Goal: Information Seeking & Learning: Find specific fact

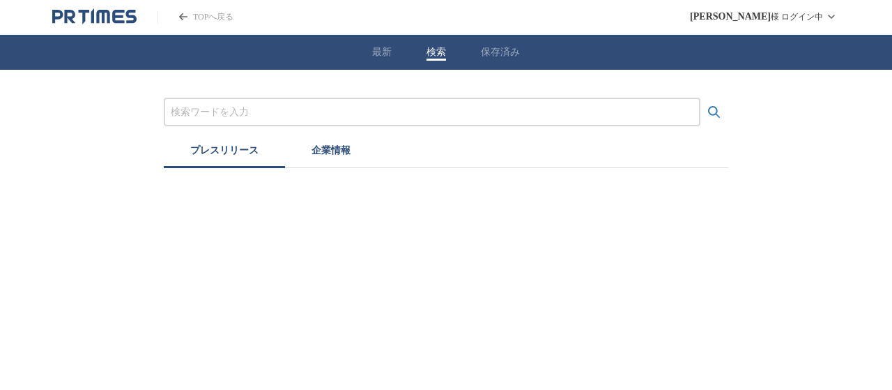
click at [432, 49] on button "検索" at bounding box center [437, 52] width 20 height 13
click at [290, 111] on input "プレスリリースおよび企業を検索する" at bounding box center [432, 112] width 523 height 15
paste input "フジテレビ公式"
type input "フ"
type input "し"
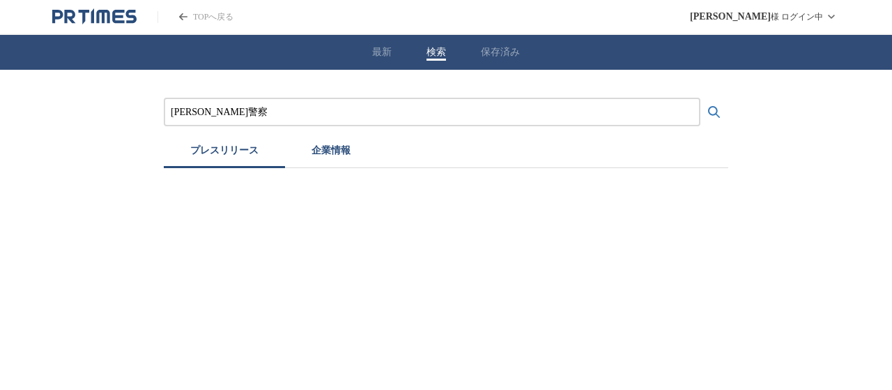
type input "[PERSON_NAME]警察"
click at [700, 98] on button "検索する" at bounding box center [714, 112] width 28 height 28
click at [708, 112] on icon "検索する" at bounding box center [714, 112] width 12 height 12
click at [710, 112] on icon "検索する" at bounding box center [714, 112] width 17 height 17
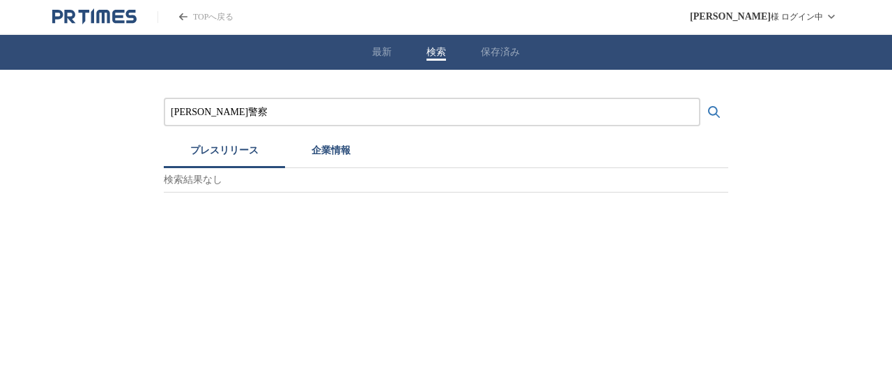
click at [710, 112] on icon "検索する" at bounding box center [714, 112] width 17 height 17
